Goal: Check status: Check status

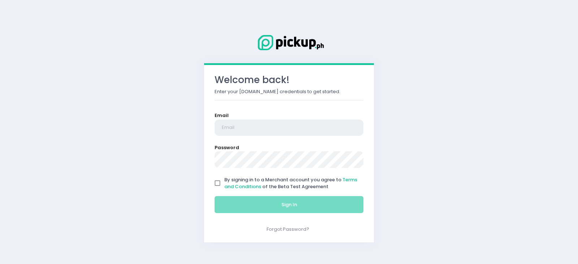
type input "[EMAIL_ADDRESS][DOMAIN_NAME]"
click at [219, 186] on input "By signing in to a Merchant account you agree to Terms and Conditions of the Be…" at bounding box center [218, 183] width 14 height 14
checkbox input "true"
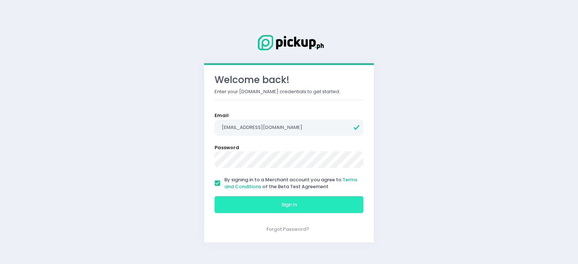
click at [258, 208] on button "Sign In" at bounding box center [289, 204] width 149 height 17
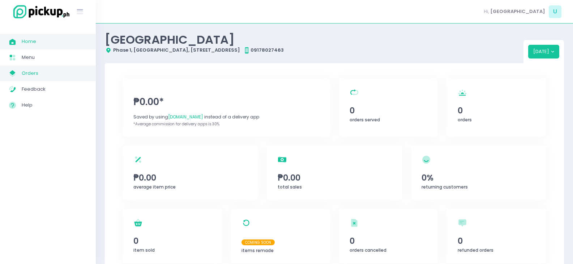
click at [40, 69] on span "Orders" at bounding box center [54, 73] width 65 height 9
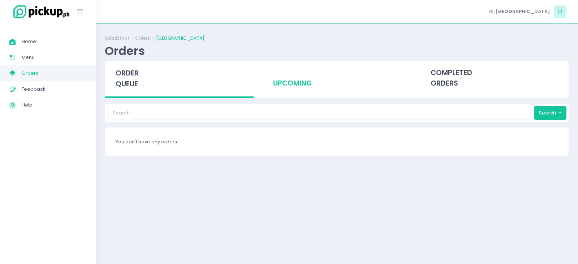
click at [280, 86] on div "upcoming" at bounding box center [337, 78] width 149 height 35
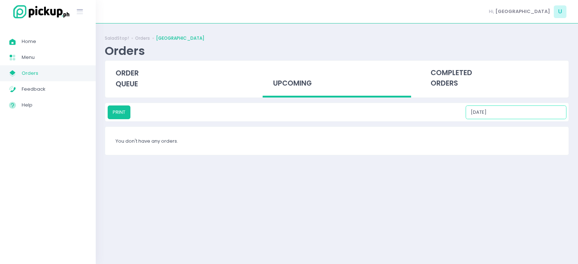
click at [521, 113] on input "[DATE]" at bounding box center [516, 113] width 101 height 14
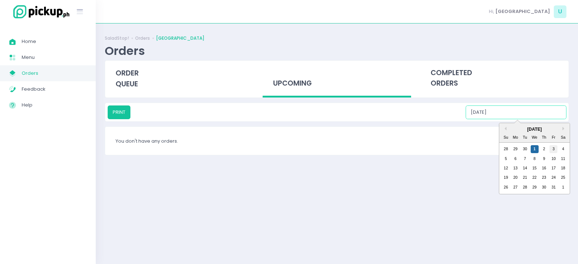
click at [555, 148] on div "3" at bounding box center [554, 149] width 8 height 8
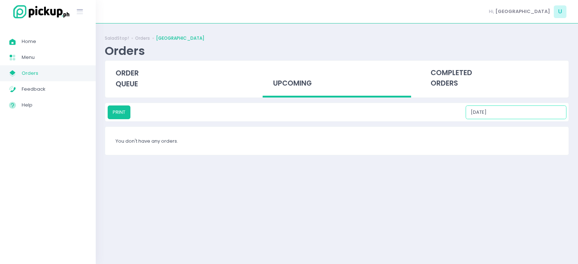
click at [513, 113] on input "[DATE]" at bounding box center [516, 113] width 101 height 14
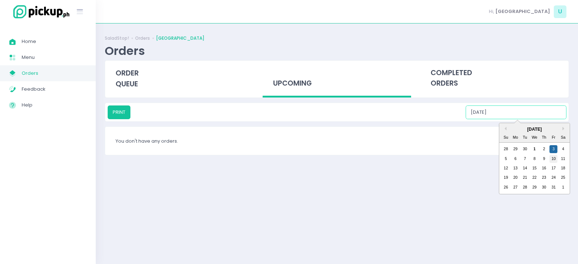
click at [553, 161] on div "10" at bounding box center [554, 159] width 8 height 8
type input "[DATE]"
